Goal: Task Accomplishment & Management: Use online tool/utility

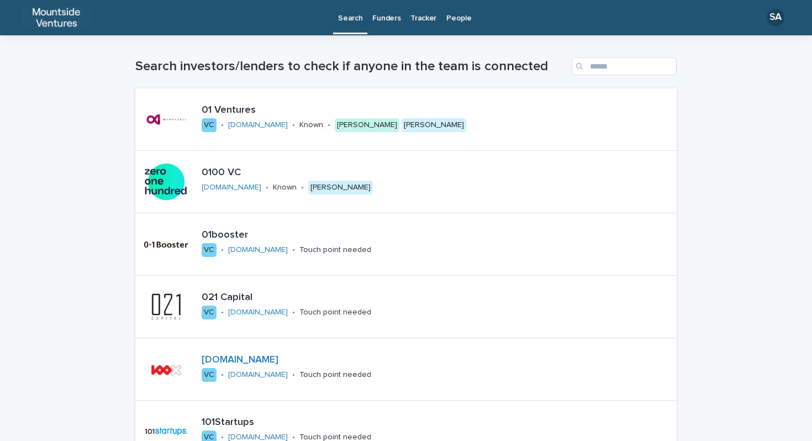
click at [453, 20] on p "People" at bounding box center [458, 11] width 25 height 23
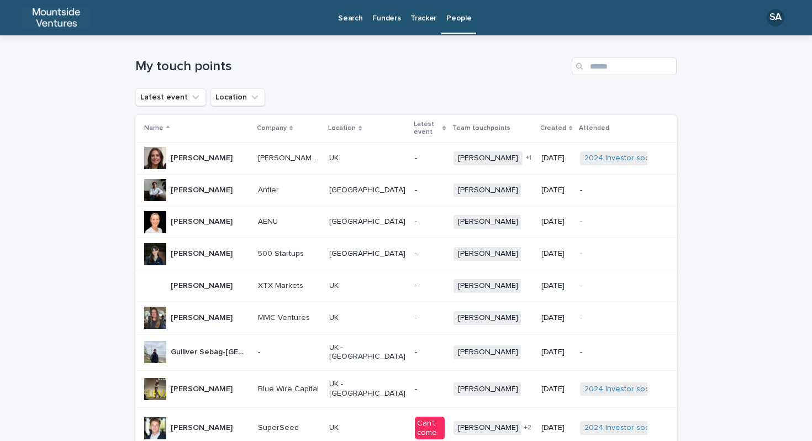
click at [391, 19] on p "Funders" at bounding box center [386, 11] width 28 height 23
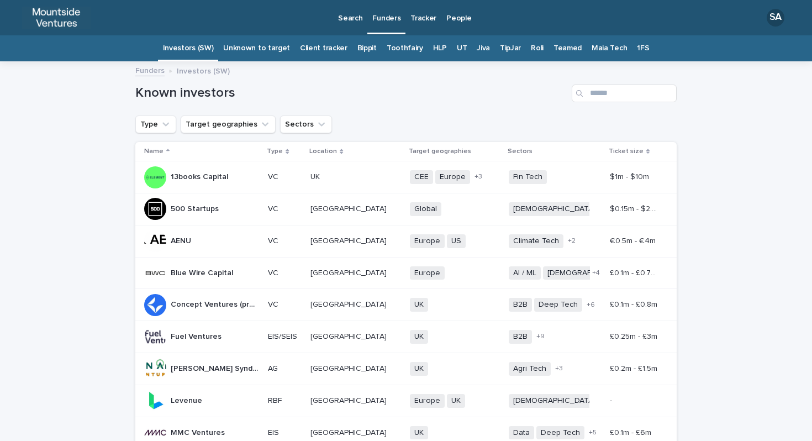
click at [637, 47] on link "1FS" at bounding box center [643, 48] width 12 height 26
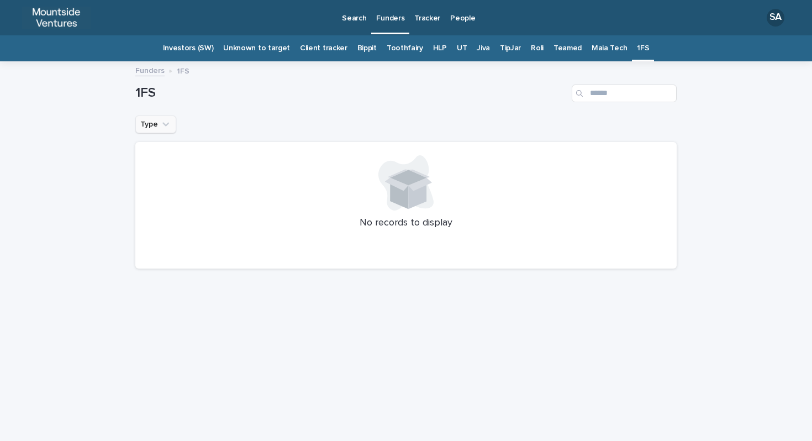
click at [154, 119] on button "Type" at bounding box center [155, 124] width 41 height 18
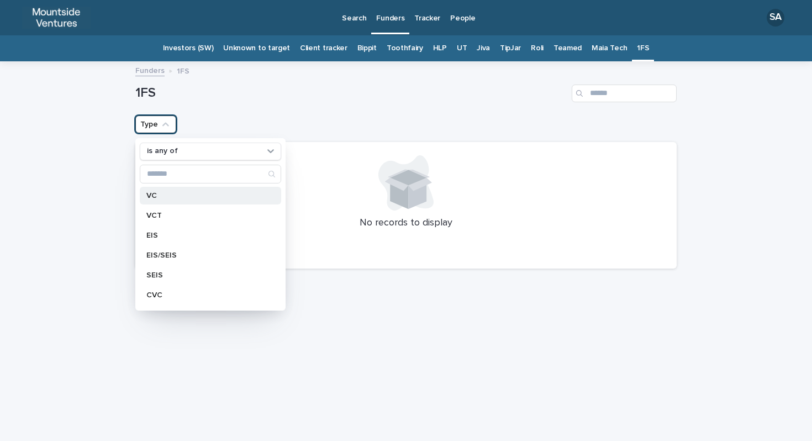
click at [170, 196] on p "VC" at bounding box center [204, 196] width 117 height 8
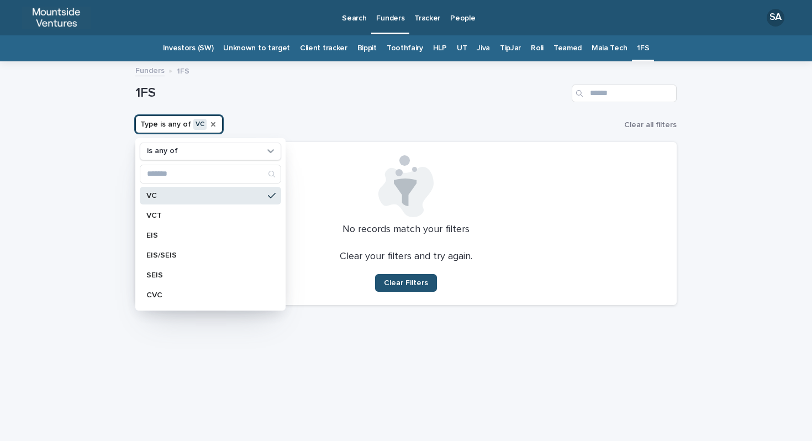
click at [211, 121] on icon "Type" at bounding box center [213, 124] width 9 height 9
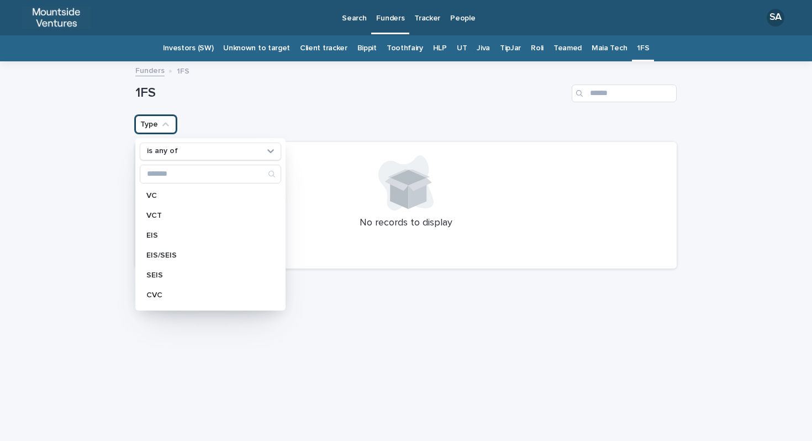
click at [708, 262] on div "Loading... Saving… Loading... Saving… 1FS Type is any of VC VCT EIS EIS/SEIS SE…" at bounding box center [406, 251] width 812 height 378
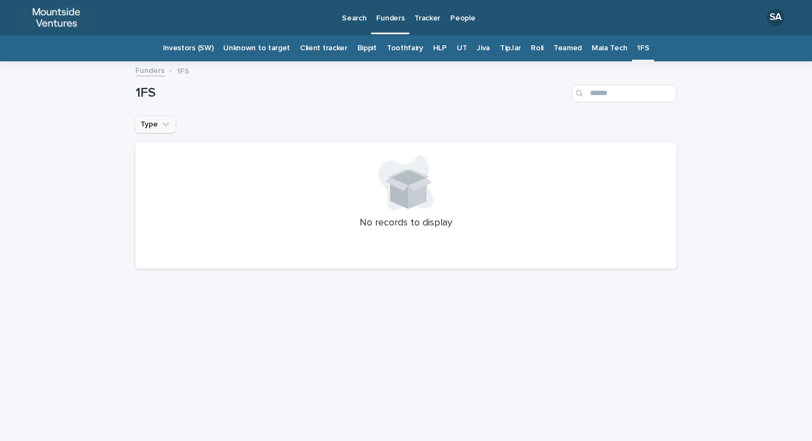
click at [621, 344] on div "Loading... Saving… Loading... Saving… 1FS Type No records to display" at bounding box center [406, 237] width 552 height 351
click at [332, 361] on div "Loading... Saving… Loading... Saving… 1FS Type No records to display" at bounding box center [406, 237] width 552 height 351
click at [412, 125] on div "Type" at bounding box center [405, 124] width 541 height 18
click at [427, 18] on p "Tracker" at bounding box center [427, 11] width 26 height 23
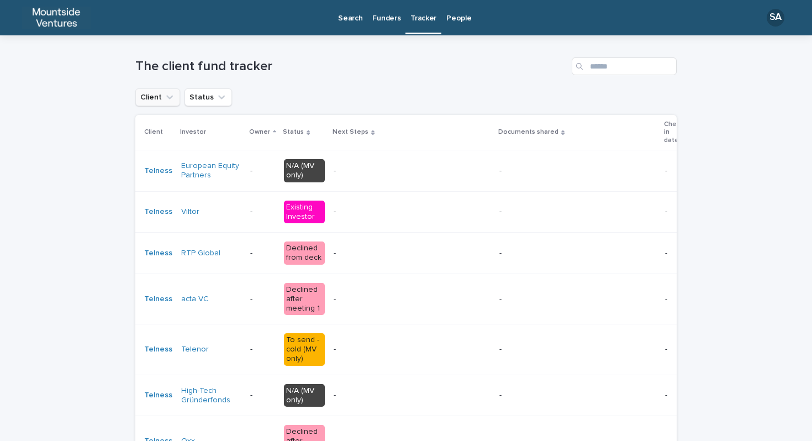
click at [167, 91] on button "Client" at bounding box center [157, 97] width 45 height 18
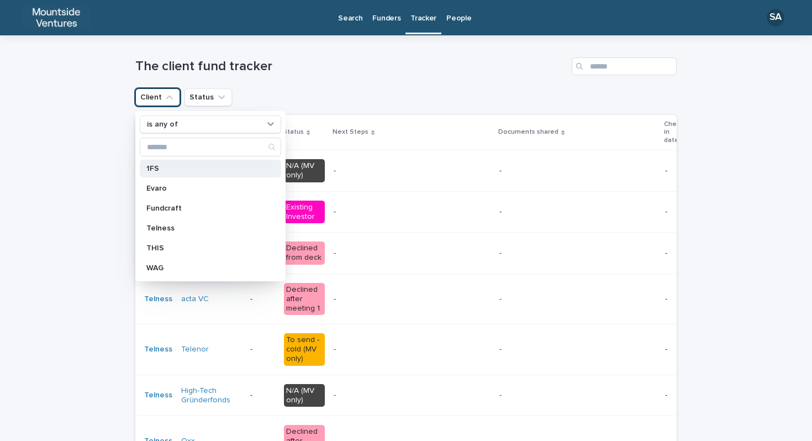
click at [159, 167] on p "1FS" at bounding box center [204, 169] width 117 height 8
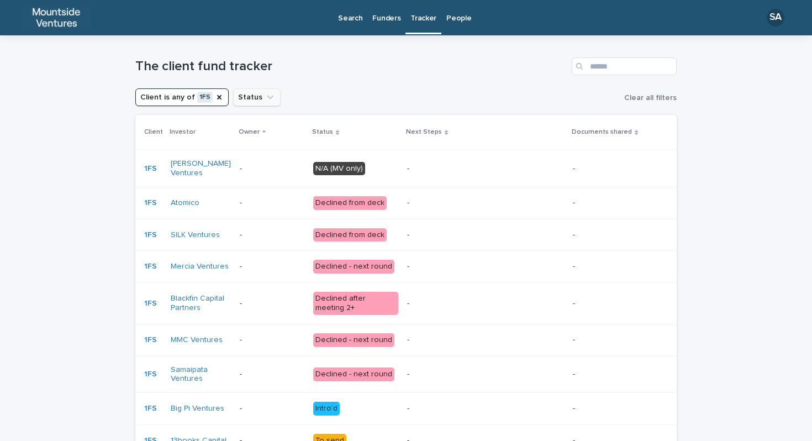
click at [237, 98] on button "Status" at bounding box center [256, 97] width 47 height 18
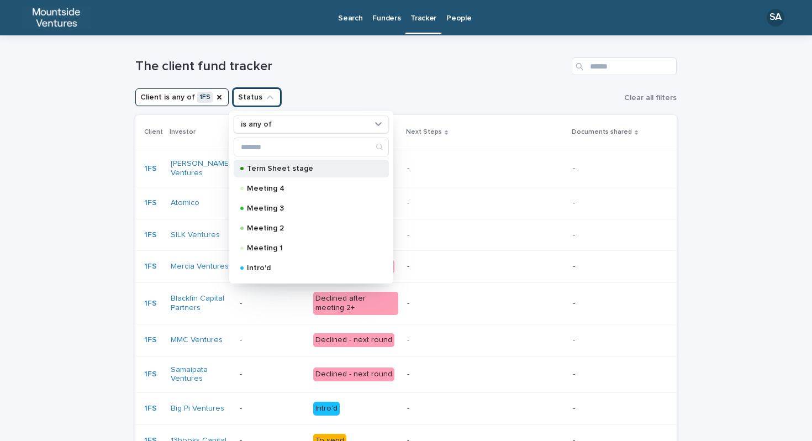
click at [269, 170] on p "Term Sheet stage" at bounding box center [309, 169] width 124 height 8
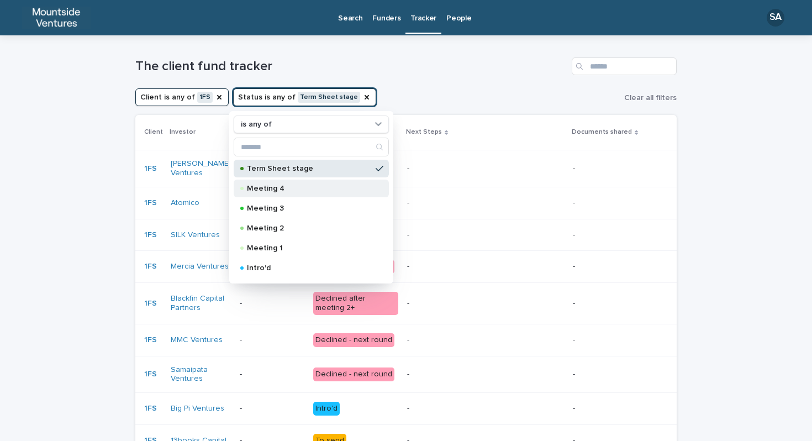
click at [271, 189] on p "Meeting 4" at bounding box center [309, 188] width 124 height 8
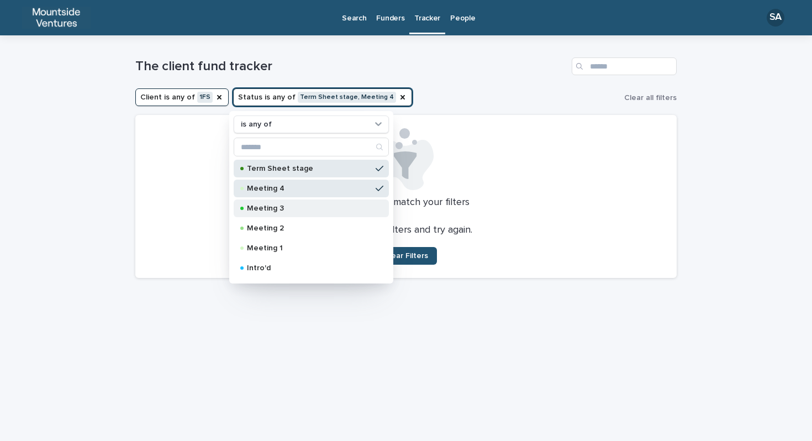
click at [271, 213] on div "Meeting 3" at bounding box center [311, 208] width 155 height 18
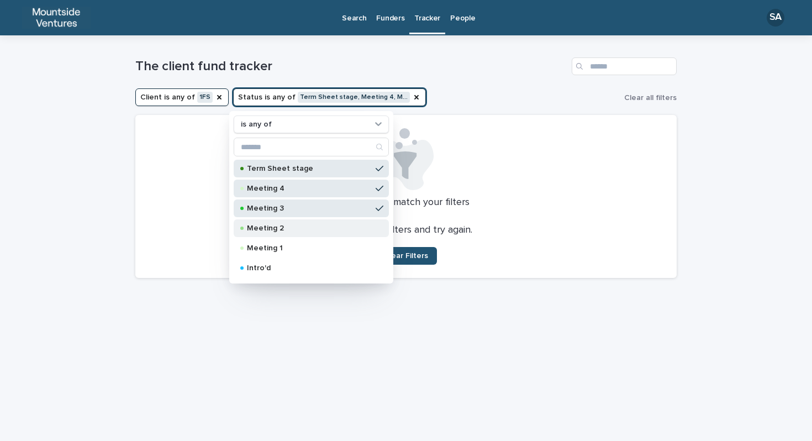
click at [272, 228] on p "Meeting 2" at bounding box center [309, 228] width 124 height 8
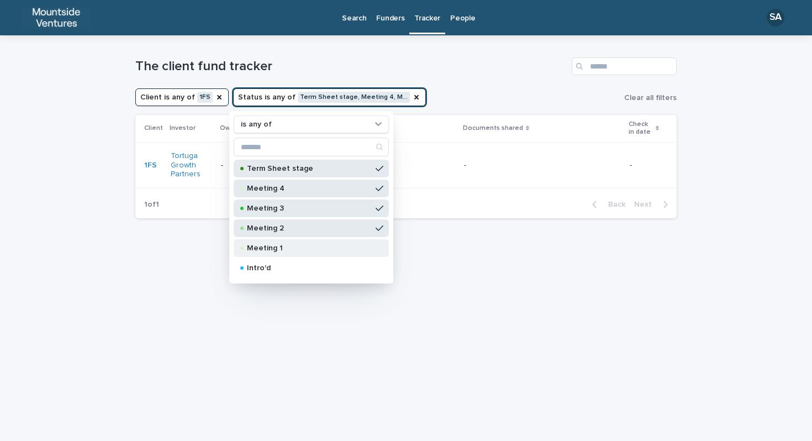
click at [273, 246] on p "Meeting 1" at bounding box center [309, 248] width 124 height 8
click at [270, 267] on p "Intro'd" at bounding box center [309, 268] width 124 height 8
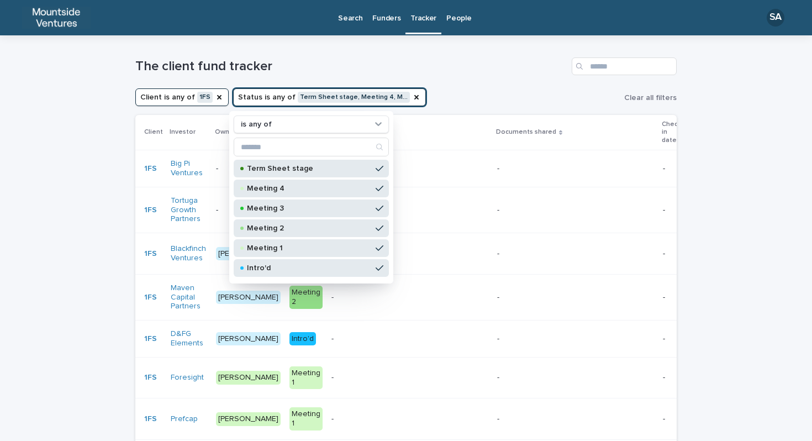
click at [684, 261] on div "Loading... Saving… Loading... Saving… The client fund tracker Client is any of …" at bounding box center [406, 332] width 812 height 595
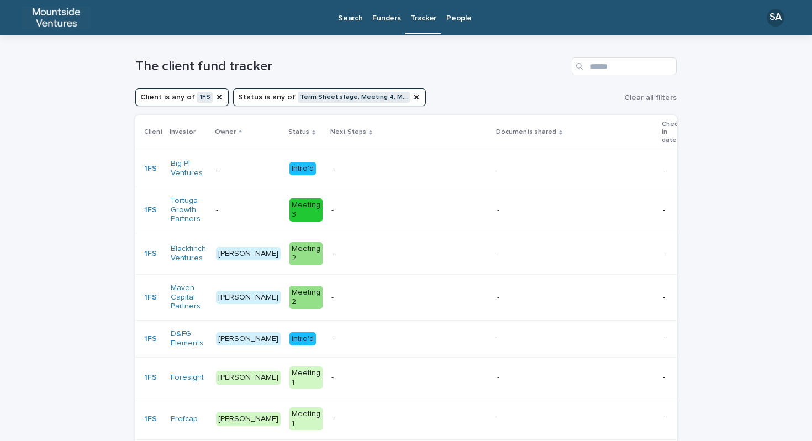
scroll to position [1, 0]
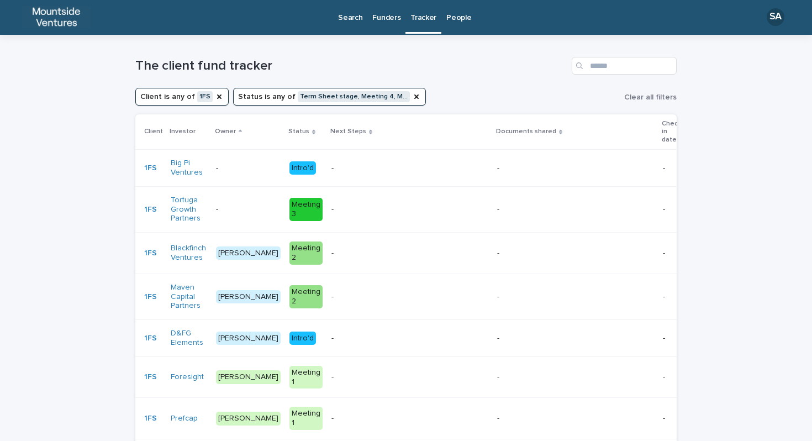
click at [507, 156] on td "- -" at bounding box center [576, 168] width 166 height 37
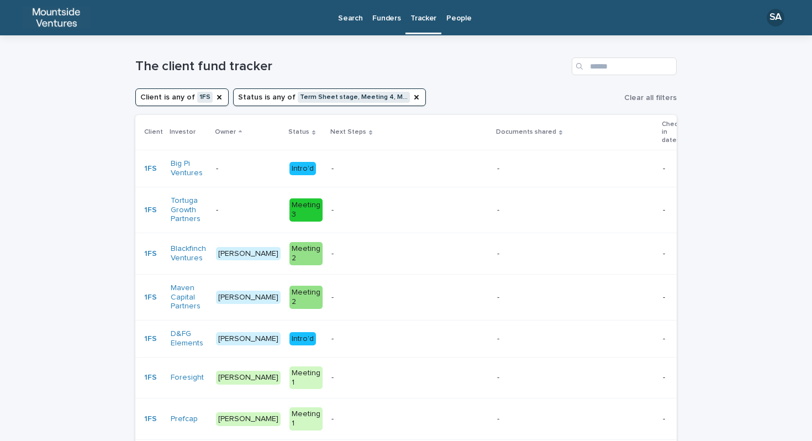
click at [343, 172] on p at bounding box center [409, 168] width 157 height 9
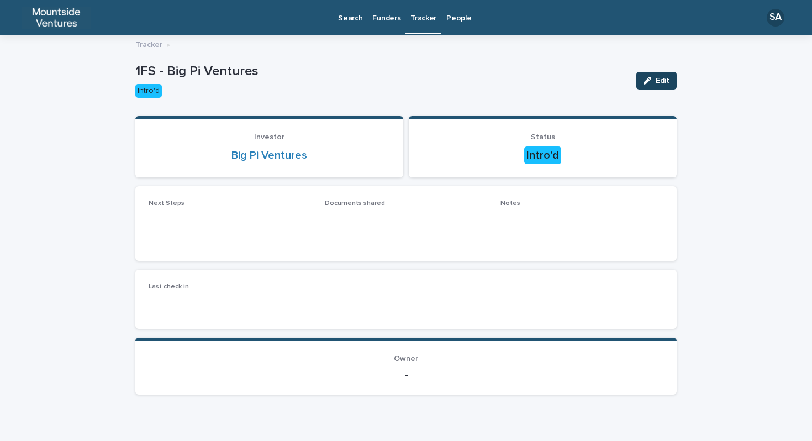
click at [666, 72] on button "Edit" at bounding box center [656, 81] width 40 height 18
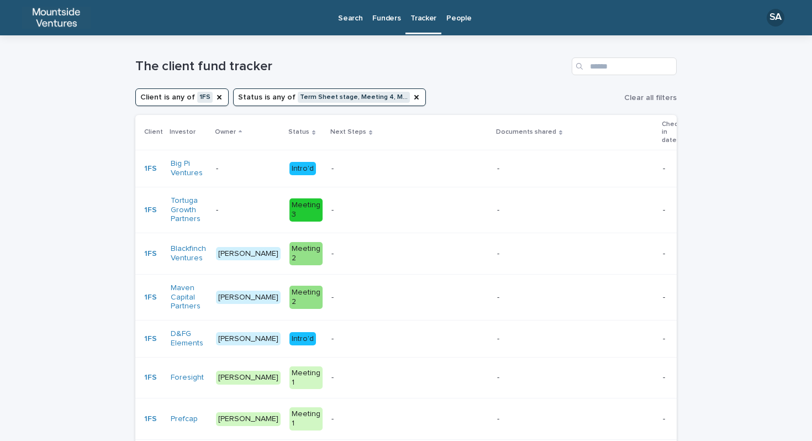
click at [360, 96] on button "Status is any of Term Sheet stage, Meeting 4, M…" at bounding box center [329, 97] width 193 height 18
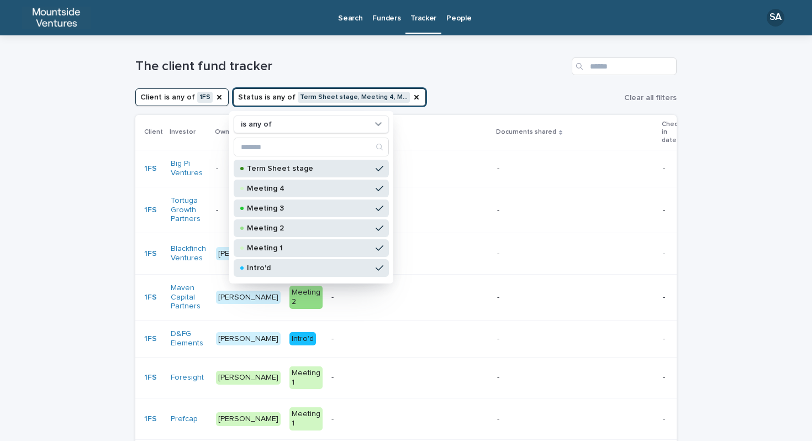
click at [701, 277] on div "Loading... Saving… Loading... Saving… The client fund tracker Client is any of …" at bounding box center [406, 332] width 812 height 595
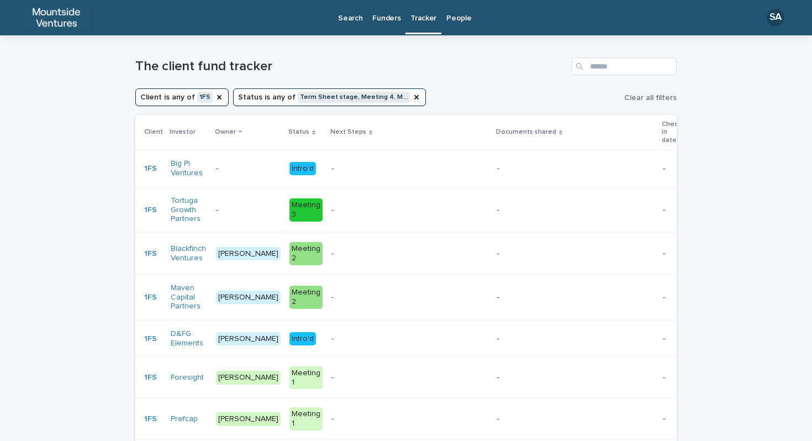
click at [497, 171] on p at bounding box center [575, 168] width 157 height 9
click at [773, 204] on div "Loading... Saving… Loading... Saving… The client fund tracker Client is any of …" at bounding box center [406, 332] width 812 height 595
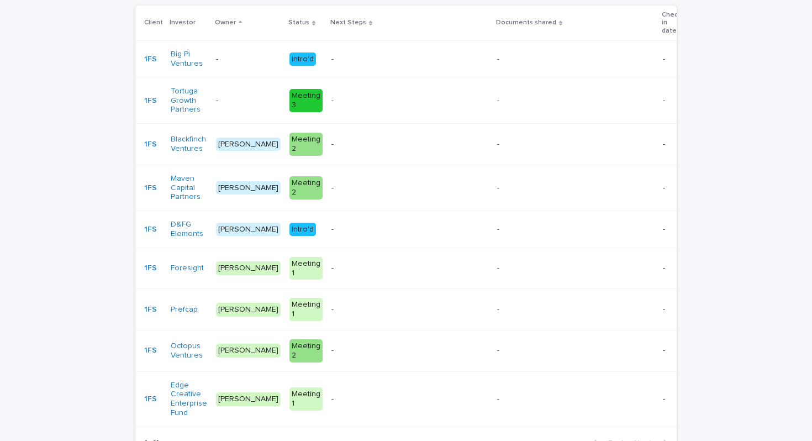
scroll to position [189, 0]
